Goal: Navigation & Orientation: Find specific page/section

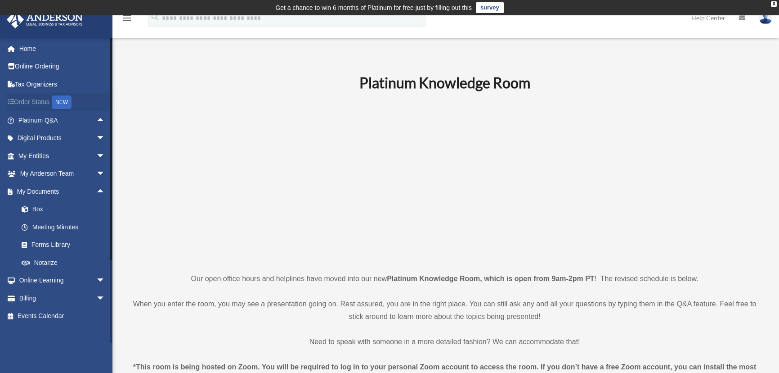
click at [65, 103] on div "NEW" at bounding box center [62, 101] width 20 height 13
click at [37, 101] on link "Order Status NEW" at bounding box center [62, 102] width 112 height 18
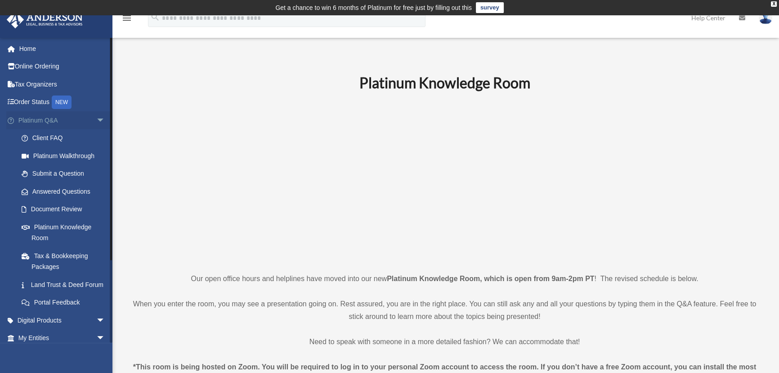
click at [96, 121] on span "arrow_drop_down" at bounding box center [105, 120] width 18 height 18
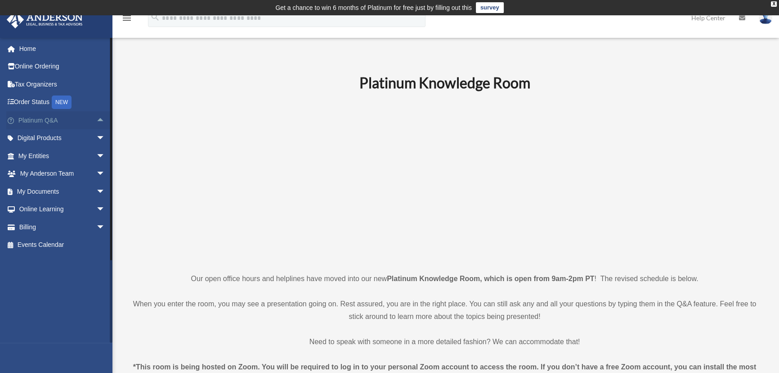
click at [96, 121] on span "arrow_drop_up" at bounding box center [105, 120] width 18 height 18
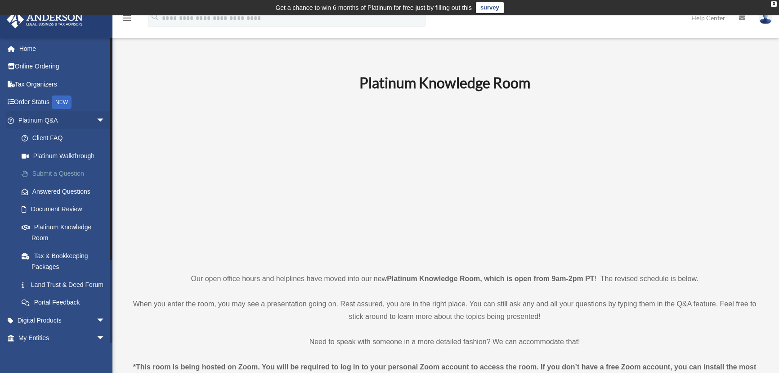
click at [54, 172] on link "Submit a Question" at bounding box center [66, 174] width 106 height 18
click at [43, 174] on link "Submit a Question" at bounding box center [66, 174] width 106 height 18
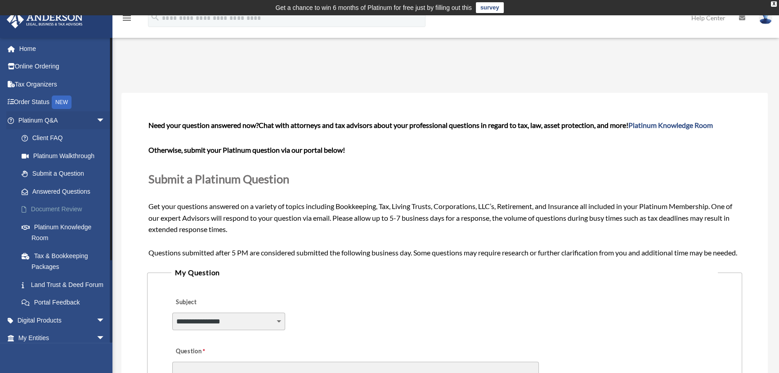
click at [50, 207] on link "Document Review" at bounding box center [66, 209] width 106 height 18
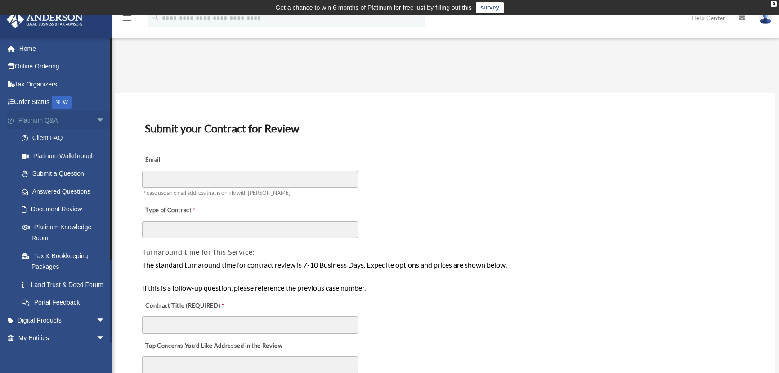
click at [96, 120] on span "arrow_drop_down" at bounding box center [105, 120] width 18 height 18
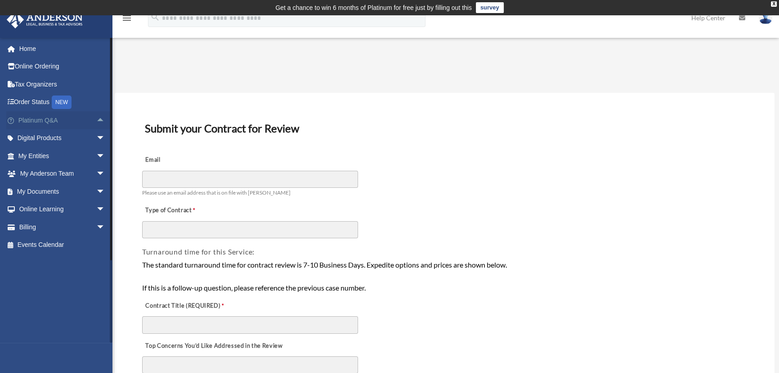
click at [96, 120] on span "arrow_drop_up" at bounding box center [105, 120] width 18 height 18
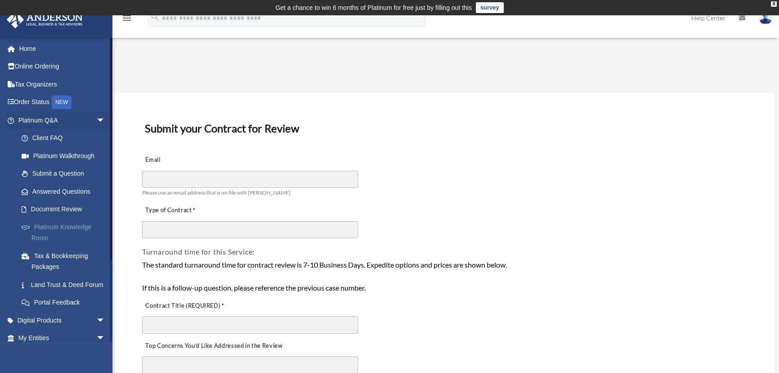
click at [52, 229] on link "Platinum Knowledge Room" at bounding box center [66, 232] width 106 height 29
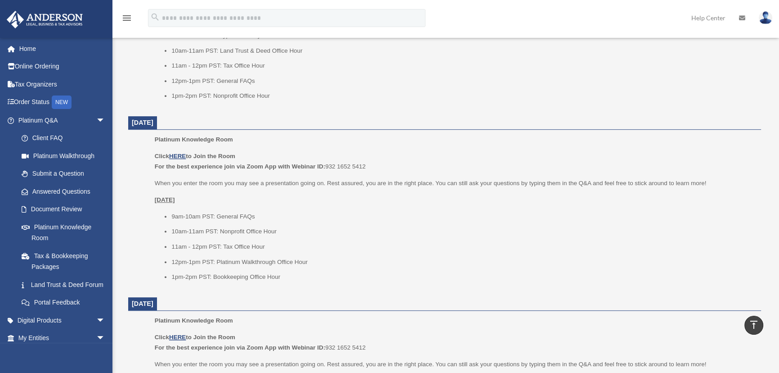
scroll to position [490, 0]
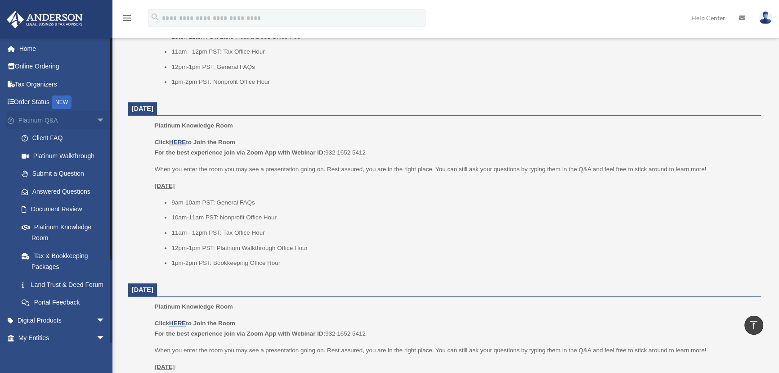
click at [96, 117] on span "arrow_drop_down" at bounding box center [105, 120] width 18 height 18
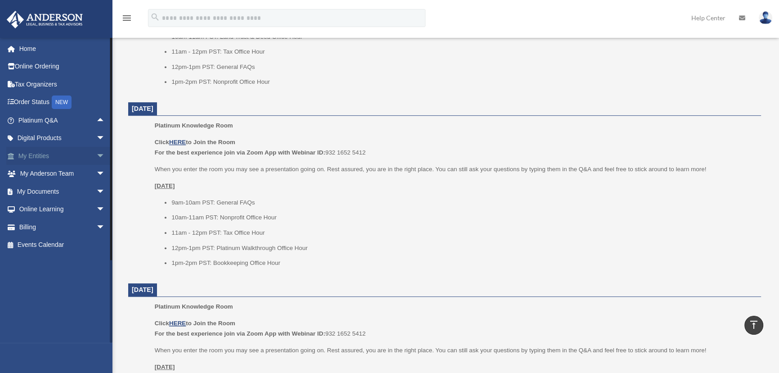
click at [96, 155] on span "arrow_drop_down" at bounding box center [105, 156] width 18 height 18
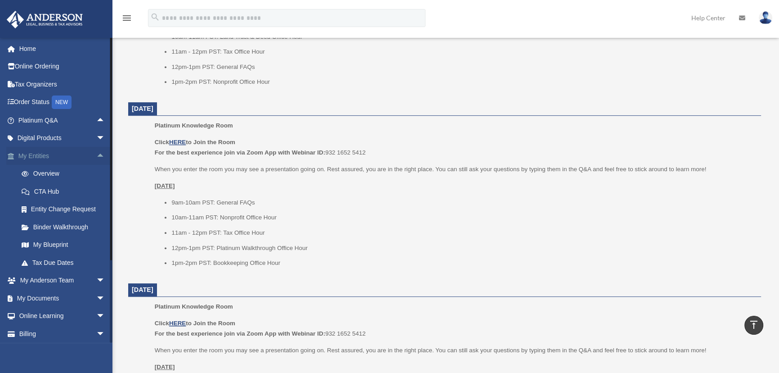
click at [96, 152] on span "arrow_drop_up" at bounding box center [105, 156] width 18 height 18
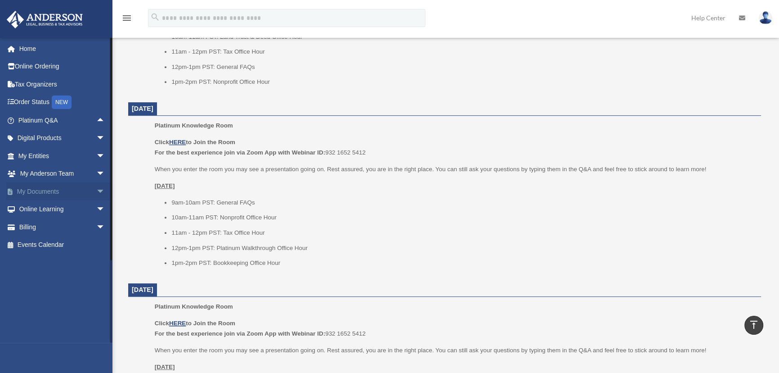
click at [96, 191] on span "arrow_drop_down" at bounding box center [105, 191] width 18 height 18
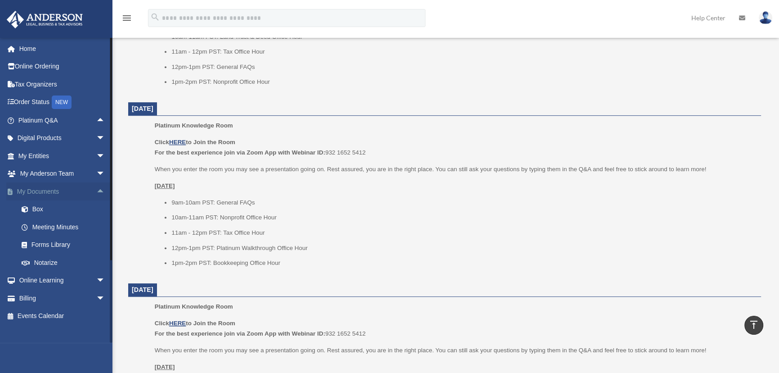
click at [96, 189] on span "arrow_drop_up" at bounding box center [105, 191] width 18 height 18
